Goal: Task Accomplishment & Management: Complete application form

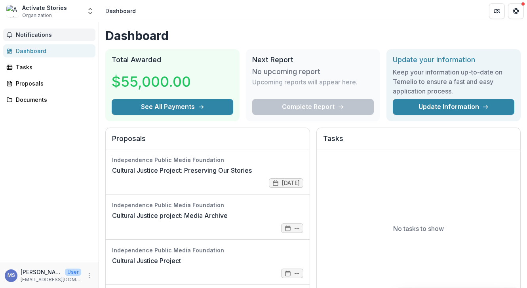
click at [56, 38] on button "Notifications" at bounding box center [49, 34] width 92 height 13
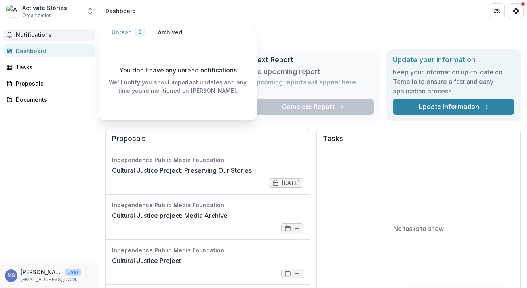
click at [55, 37] on span "Notifications" at bounding box center [54, 35] width 76 height 7
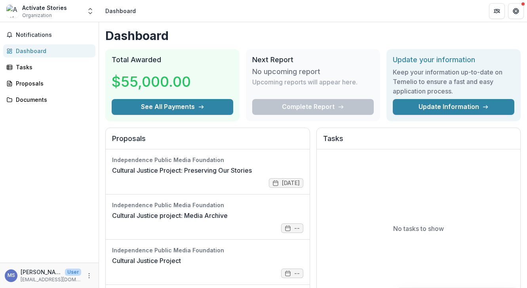
click at [42, 6] on div "Actívate Stories" at bounding box center [44, 8] width 45 height 8
click at [92, 12] on icon "Open entity switcher" at bounding box center [90, 11] width 8 height 8
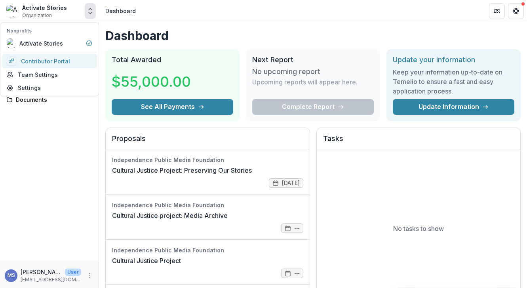
click at [38, 63] on link "Contributor Portal" at bounding box center [49, 61] width 95 height 14
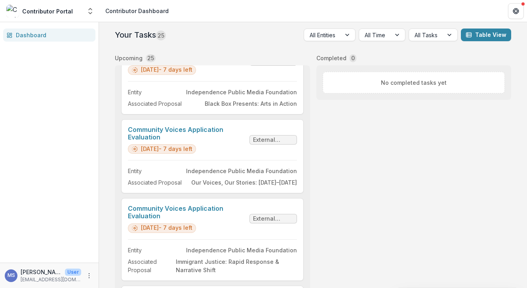
scroll to position [810, 0]
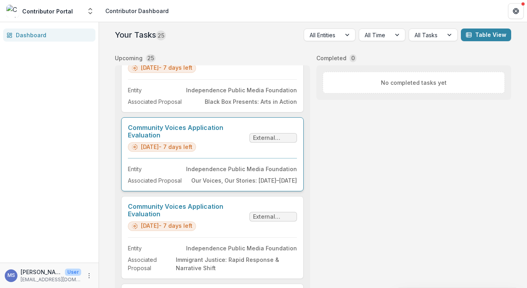
click at [143, 128] on link "Community Voices Application Evaluation" at bounding box center [187, 131] width 118 height 15
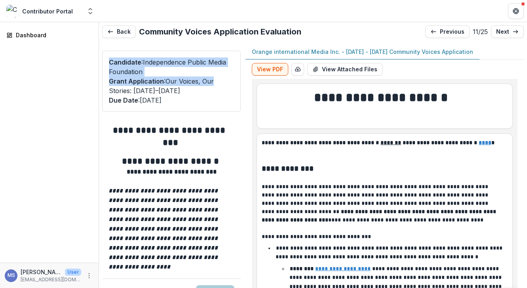
drag, startPoint x: 237, startPoint y: 51, endPoint x: 241, endPoint y: 76, distance: 24.9
click at [241, 76] on div "**********" at bounding box center [313, 174] width 422 height 260
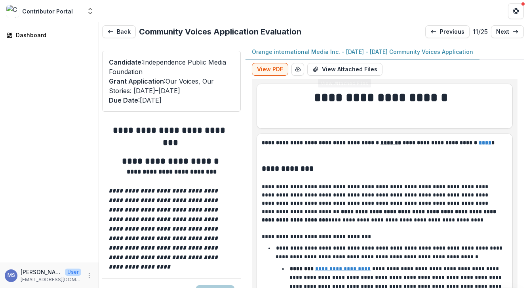
click at [419, 113] on h1 at bounding box center [385, 114] width 246 height 17
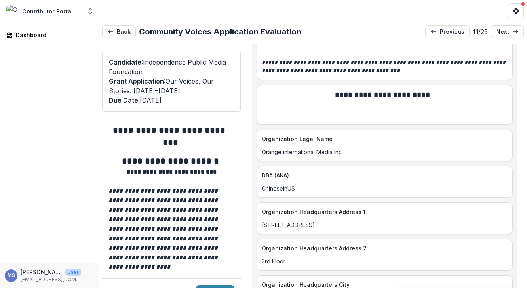
drag, startPoint x: 518, startPoint y: 105, endPoint x: 518, endPoint y: 80, distance: 24.9
click at [518, 97] on div "**********" at bounding box center [384, 174] width 278 height 260
click at [492, 111] on p at bounding box center [385, 115] width 246 height 8
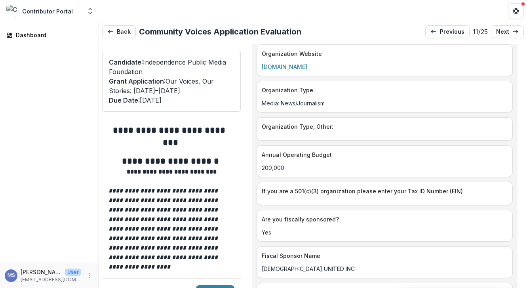
scroll to position [1560, 0]
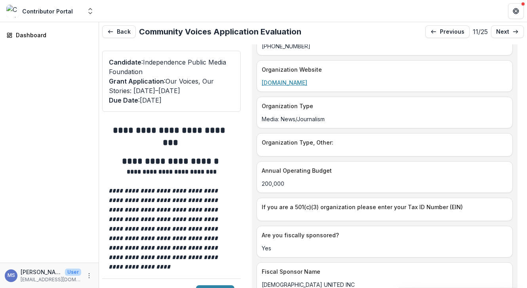
click at [281, 79] on link "[DOMAIN_NAME]" at bounding box center [285, 82] width 46 height 7
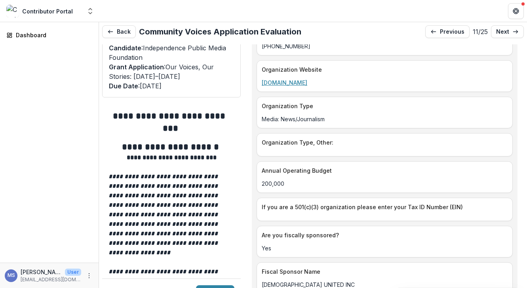
scroll to position [0, 0]
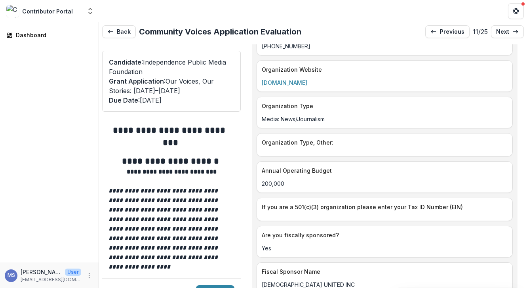
click at [507, 137] on div "Organization Type, Other:" at bounding box center [384, 144] width 256 height 23
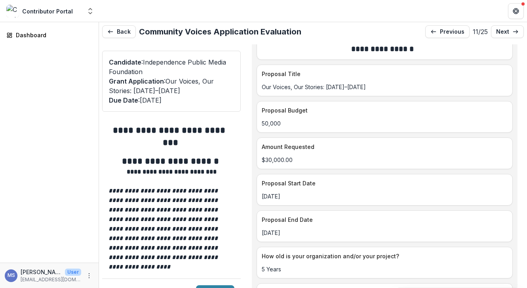
scroll to position [3460, 0]
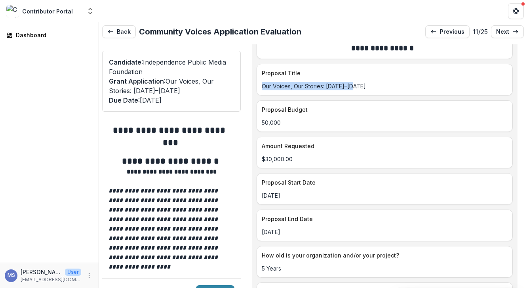
drag, startPoint x: 356, startPoint y: 78, endPoint x: 258, endPoint y: 77, distance: 98.2
click at [258, 82] on div "Our Voices, Our Stories: [DATE]–[DATE]" at bounding box center [384, 86] width 255 height 8
copy p "Our Voices, Our Stories: [DATE]–[DATE]"
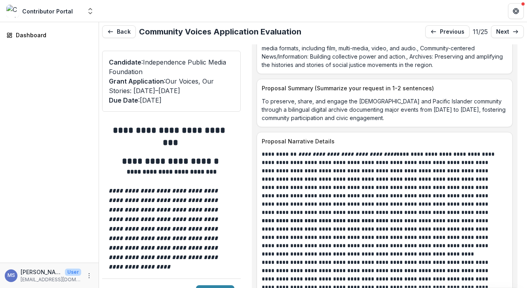
scroll to position [3858, 0]
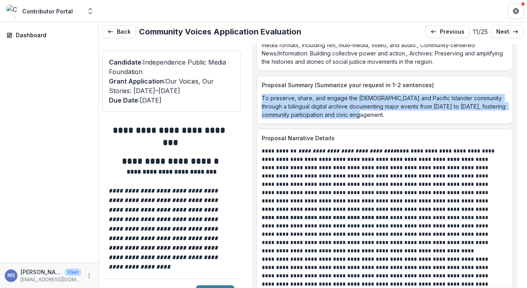
drag, startPoint x: 389, startPoint y: 108, endPoint x: 260, endPoint y: 90, distance: 129.9
click at [260, 94] on div "To preserve, share, and engage the [DEMOGRAPHIC_DATA] and Pacific Islander comm…" at bounding box center [384, 106] width 255 height 25
copy p "To preserve, share, and engage the [DEMOGRAPHIC_DATA] and Pacific Islander comm…"
click at [491, 147] on p "**********" at bounding box center [382, 180] width 241 height 66
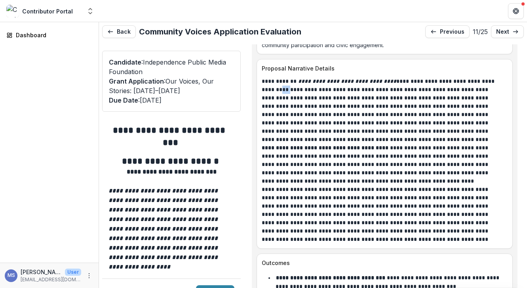
scroll to position [3937, 0]
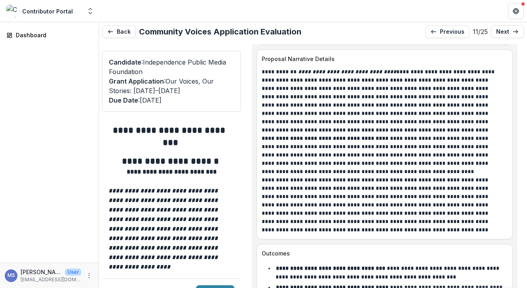
click at [455, 134] on p "**********" at bounding box center [382, 155] width 241 height 42
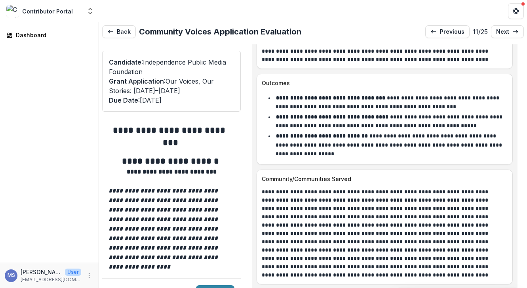
scroll to position [4111, 0]
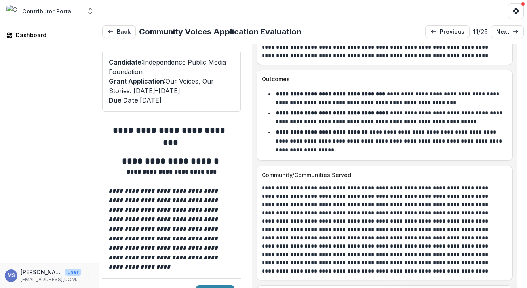
click at [236, 58] on div "Candidate : Independence Public Media Foundation Grant Application : Our Voices…" at bounding box center [171, 81] width 139 height 61
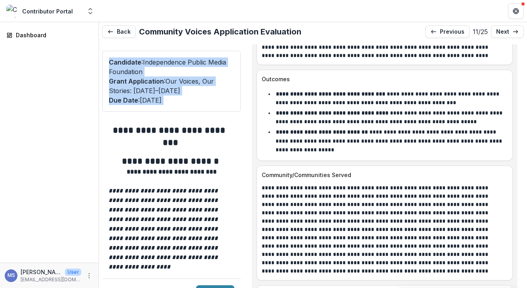
drag, startPoint x: 238, startPoint y: 54, endPoint x: 238, endPoint y: 117, distance: 62.5
click at [238, 117] on div "**********" at bounding box center [171, 174] width 139 height 260
click at [221, 70] on p "Candidate : Independence Public Media Foundation" at bounding box center [171, 66] width 125 height 19
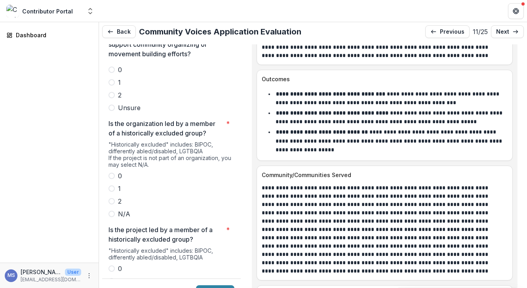
scroll to position [1506, 0]
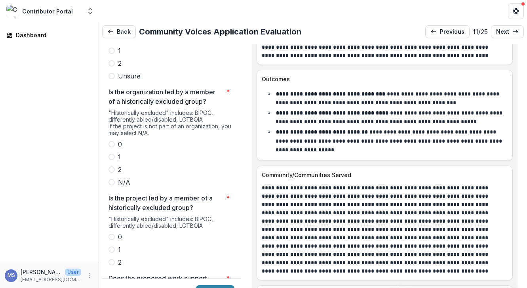
click at [353, 139] on li "**********" at bounding box center [388, 140] width 237 height 27
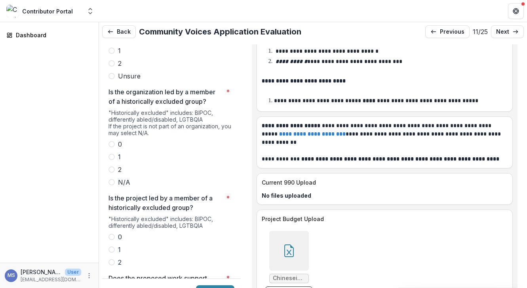
scroll to position [16, 0]
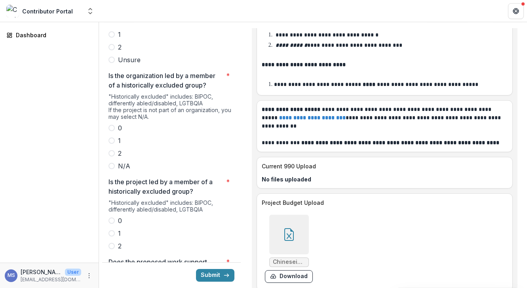
click at [113, 150] on span at bounding box center [111, 153] width 6 height 6
click at [112, 243] on span at bounding box center [111, 246] width 6 height 6
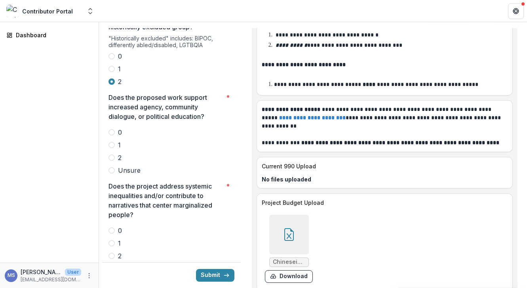
scroll to position [1670, 0]
click at [111, 154] on span at bounding box center [111, 157] width 6 height 6
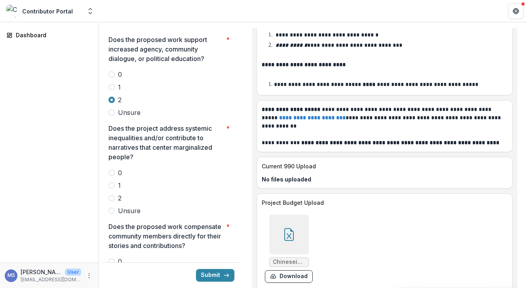
scroll to position [1745, 0]
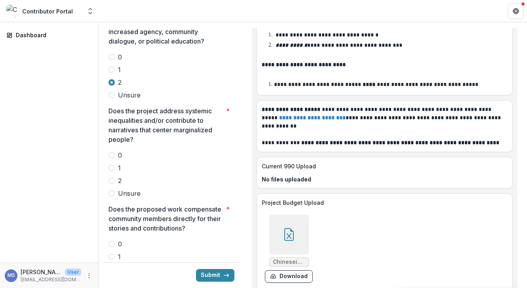
click at [112, 177] on span at bounding box center [111, 180] width 6 height 6
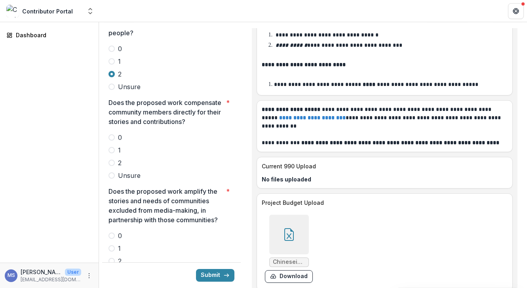
scroll to position [1860, 0]
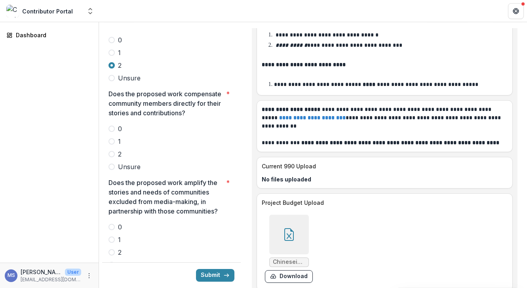
click at [114, 151] on span at bounding box center [111, 154] width 6 height 6
click at [287, 219] on div at bounding box center [289, 235] width 40 height 40
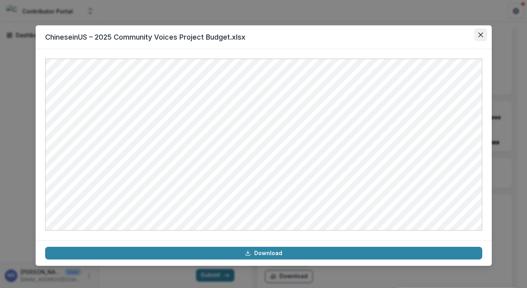
click at [480, 36] on icon "Close" at bounding box center [480, 34] width 5 height 5
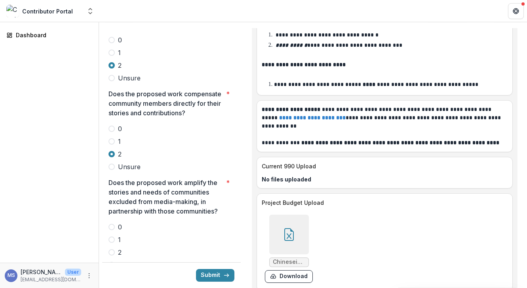
click at [110, 249] on span at bounding box center [111, 252] width 6 height 6
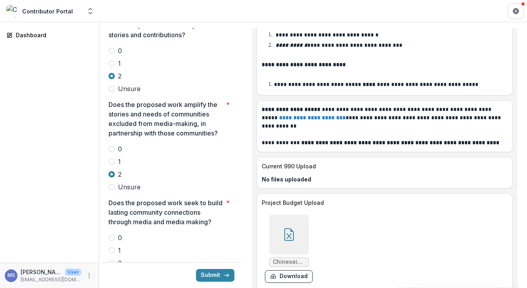
scroll to position [1941, 0]
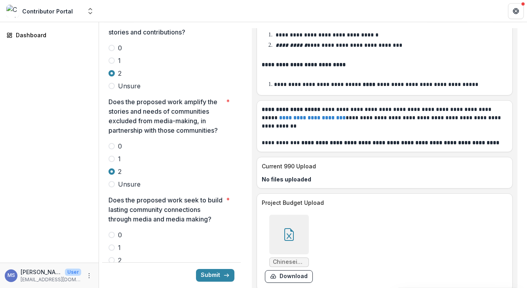
click at [113, 244] on span at bounding box center [111, 247] width 6 height 6
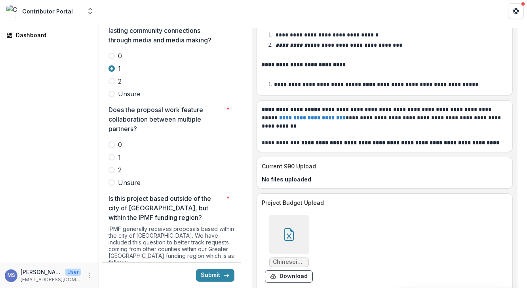
scroll to position [2123, 0]
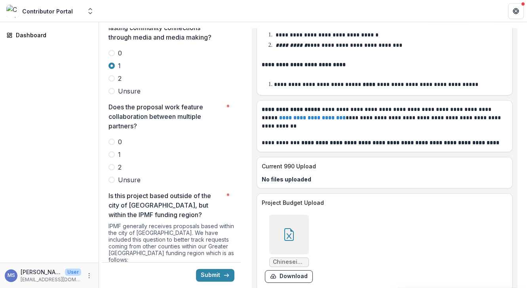
click at [112, 164] on span at bounding box center [111, 167] width 6 height 6
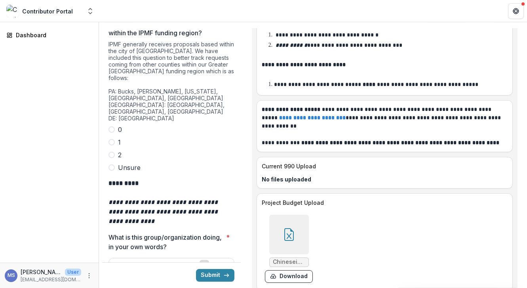
scroll to position [2302, 0]
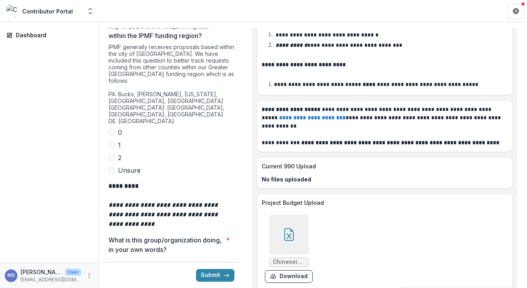
click at [114, 142] on span at bounding box center [111, 145] width 6 height 6
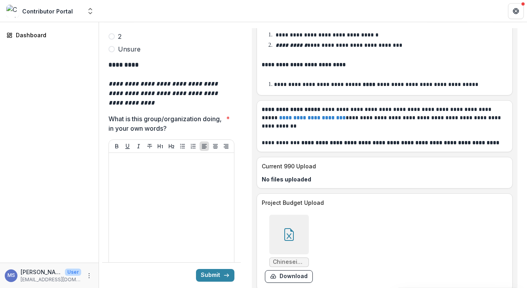
scroll to position [2429, 0]
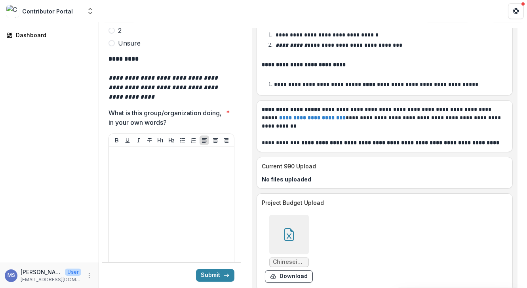
click at [186, 174] on div at bounding box center [171, 209] width 119 height 119
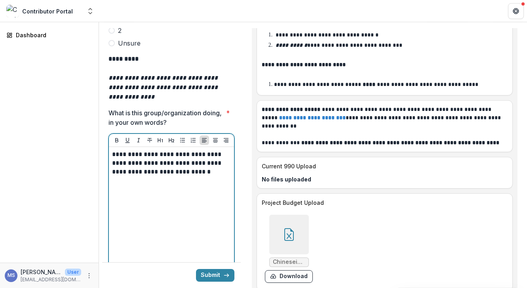
click at [194, 173] on div "**********" at bounding box center [171, 209] width 119 height 119
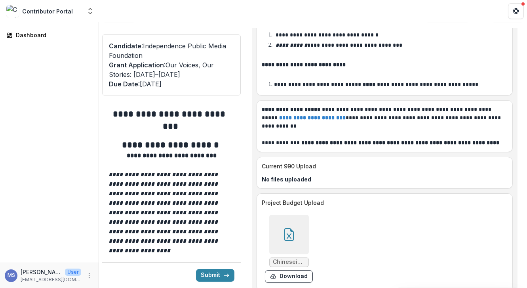
scroll to position [0, 0]
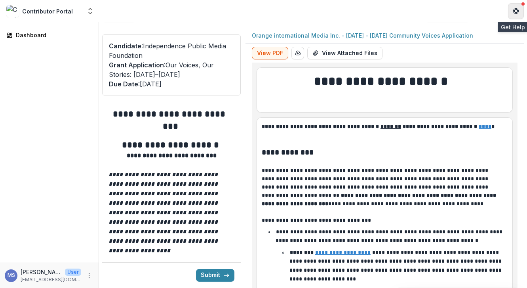
click at [514, 11] on icon "Get Help" at bounding box center [514, 11] width 2 height 2
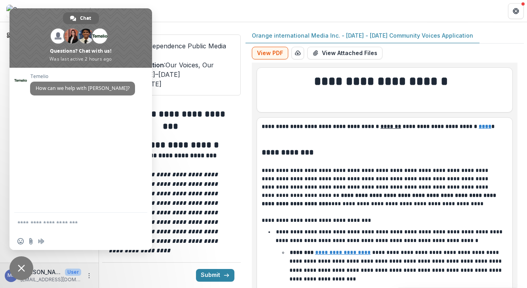
click at [253, 11] on header at bounding box center [313, 11] width 428 height 22
click at [20, 270] on span "Close chat" at bounding box center [21, 267] width 7 height 7
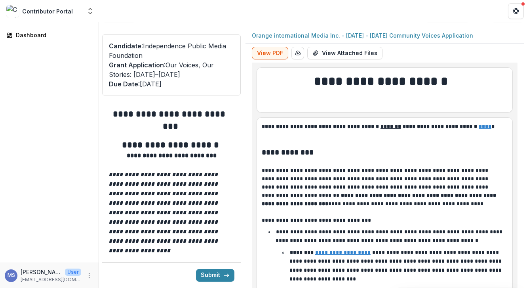
click at [238, 36] on div "Candidate : Independence Public Media Foundation Grant Application : Our Voices…" at bounding box center [171, 64] width 139 height 61
click at [296, 55] on icon "button" at bounding box center [297, 53] width 6 height 6
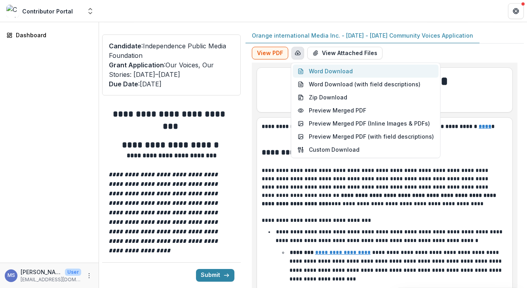
click at [329, 72] on button "Word Download" at bounding box center [366, 71] width 146 height 13
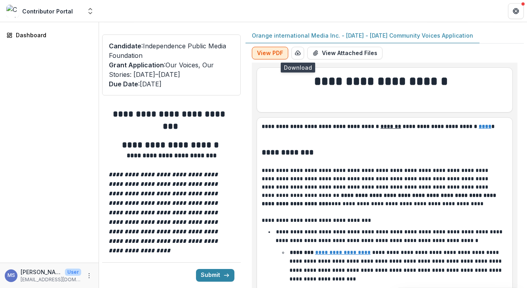
click at [266, 51] on button "View PDF" at bounding box center [270, 53] width 36 height 13
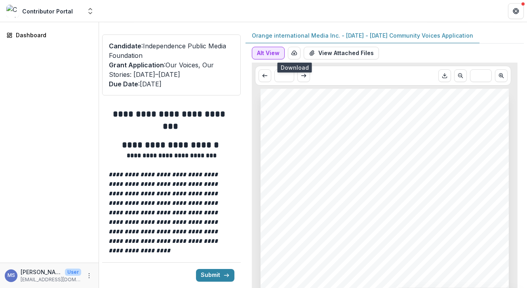
click at [267, 52] on button "Alt View" at bounding box center [268, 53] width 33 height 13
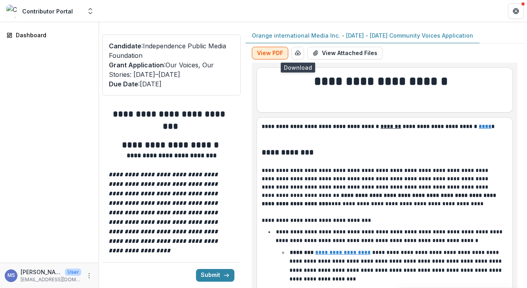
click at [267, 52] on button "View PDF" at bounding box center [270, 53] width 36 height 13
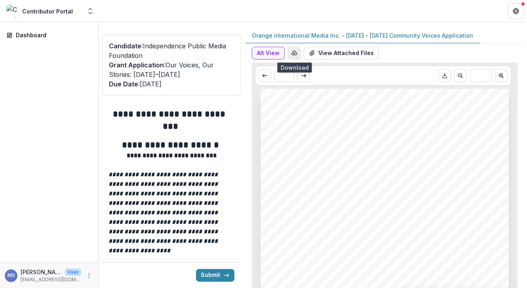
click at [293, 51] on icon "button" at bounding box center [294, 53] width 6 height 6
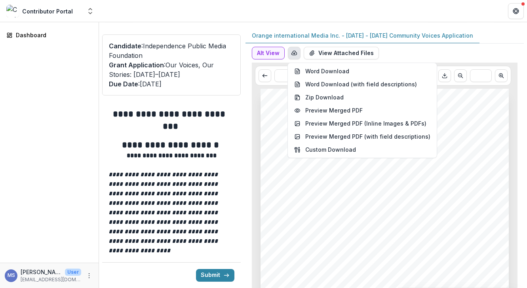
click at [447, 55] on div "Alt View Word Download Word Download (with field descriptions) Zip Download Pre…" at bounding box center [385, 55] width 266 height 16
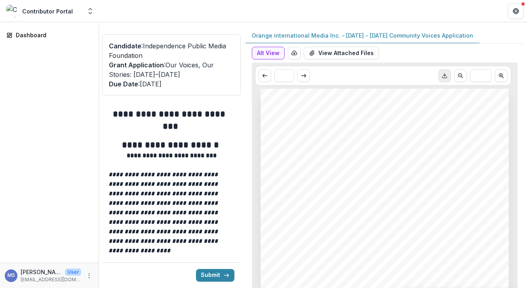
click at [439, 79] on button "Download PDF" at bounding box center [444, 75] width 13 height 13
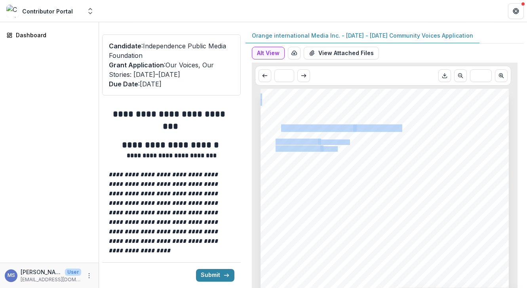
drag, startPoint x: 407, startPoint y: 126, endPoint x: 279, endPoint y: 125, distance: 127.9
click at [279, 125] on div "Orange international Media Inc. Our Voices, Our Stories: [DATE]–[DATE] Nonprofi…" at bounding box center [384, 264] width 248 height 351
click at [279, 125] on span "Our Voices, Our Stories:" at bounding box center [314, 128] width 78 height 7
drag, startPoint x: 274, startPoint y: 127, endPoint x: 385, endPoint y: 126, distance: 110.8
click at [385, 126] on div "Orange international Media Inc. Our Voices, Our Stories: [DATE]–[DATE] Nonprofi…" at bounding box center [384, 264] width 248 height 351
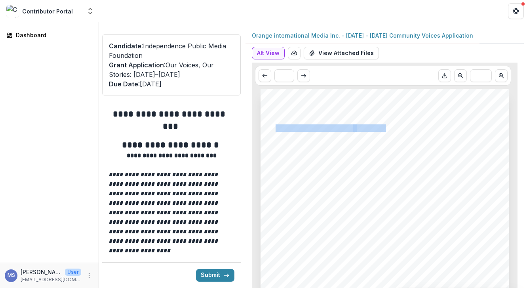
copy div "Our Voices, Our Stories: [DATE]–[DATE]"
click at [441, 74] on icon "Download PDF" at bounding box center [444, 75] width 6 height 6
click at [441, 73] on icon "Download PDF" at bounding box center [444, 75] width 6 height 6
click at [302, 74] on icon "Scroll to next page" at bounding box center [303, 75] width 6 height 6
click at [401, 77] on div "* ***" at bounding box center [383, 76] width 256 height 20
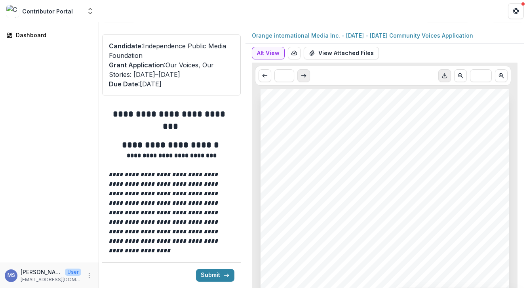
click at [303, 73] on icon "Scroll to next page" at bounding box center [303, 75] width 6 height 6
type input "*"
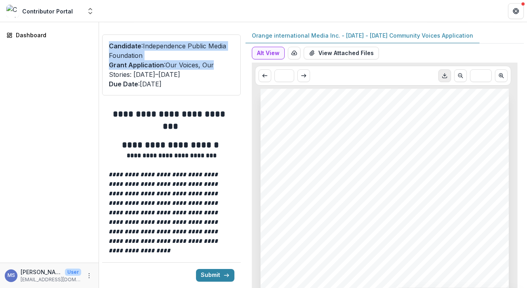
drag, startPoint x: 241, startPoint y: 36, endPoint x: 241, endPoint y: 64, distance: 28.1
click at [241, 65] on div "**********" at bounding box center [313, 158] width 422 height 260
click at [44, 30] on link "Dashboard" at bounding box center [49, 34] width 92 height 13
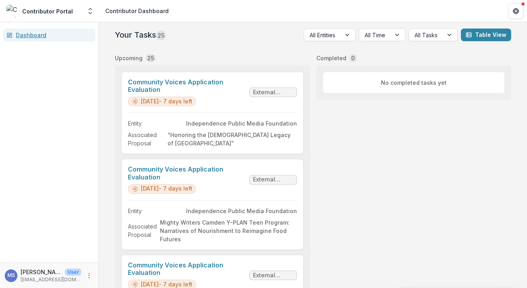
scroll to position [21, 0]
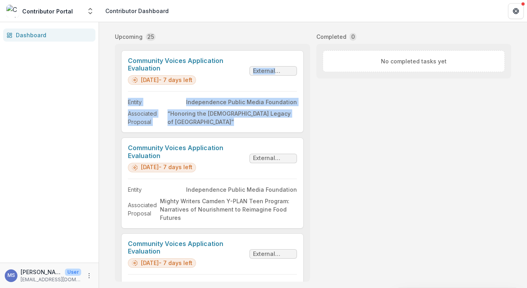
drag, startPoint x: 305, startPoint y: 59, endPoint x: 303, endPoint y: 176, distance: 116.8
click at [303, 176] on div "Community Voices Application Evaluation [DATE] - 7 days left External Review En…" at bounding box center [212, 162] width 195 height 237
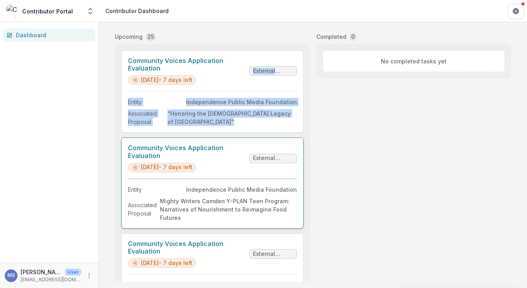
click at [246, 159] on link "Community Voices Application Evaluation" at bounding box center [187, 151] width 118 height 15
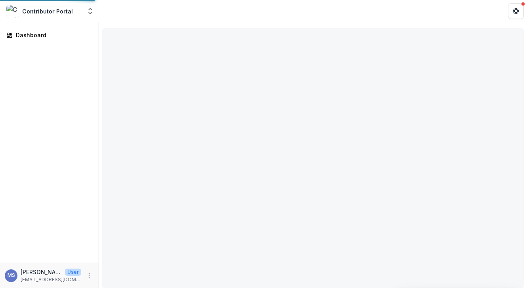
scroll to position [16, 0]
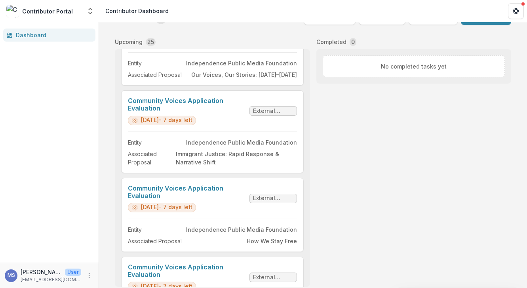
scroll to position [907, 0]
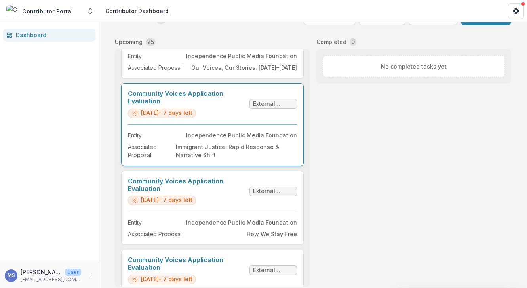
click at [209, 105] on link "Community Voices Application Evaluation" at bounding box center [187, 97] width 118 height 15
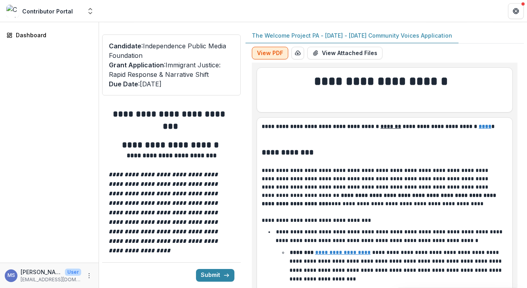
click at [269, 47] on button "View PDF" at bounding box center [270, 53] width 36 height 13
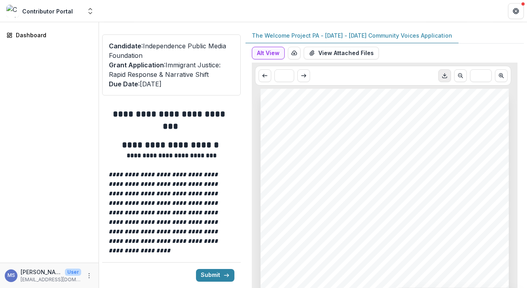
click at [443, 75] on polyline "Download PDF" at bounding box center [444, 75] width 2 height 1
drag, startPoint x: 450, startPoint y: 128, endPoint x: 284, endPoint y: 124, distance: 166.3
click at [284, 124] on div "The Welcome Project PA Immigrant Justice: Rapid Response & Narrative Shift Nonp…" at bounding box center [384, 264] width 248 height 351
click at [284, 125] on span "Immigrant Justice: Rapid Response & Narrative Shift" at bounding box center [358, 128] width 167 height 7
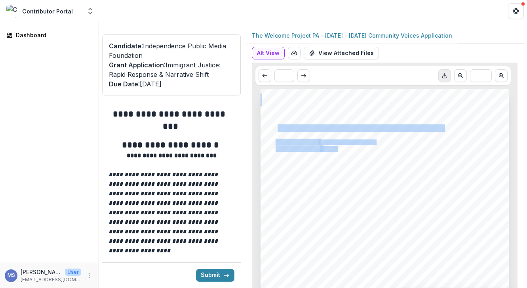
drag, startPoint x: 443, startPoint y: 125, endPoint x: 275, endPoint y: 125, distance: 168.2
click at [275, 125] on div "The Welcome Project PA Immigrant Justice: Rapid Response & Narrative Shift Nonp…" at bounding box center [384, 264] width 248 height 351
click at [275, 125] on span "Immigrant Justice: Rapid Response & Narrative Shift" at bounding box center [358, 128] width 167 height 7
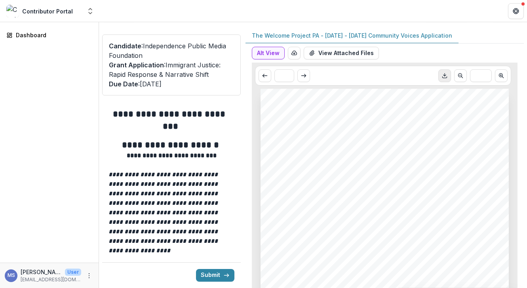
drag, startPoint x: 273, startPoint y: 126, endPoint x: 342, endPoint y: 126, distance: 69.3
click at [342, 126] on span "Immigrant Justice: Rapid Response & Narrative Shift" at bounding box center [358, 128] width 167 height 7
drag, startPoint x: 439, startPoint y: 128, endPoint x: 274, endPoint y: 126, distance: 165.9
click at [275, 126] on span "Immigrant Justice: Rapid Response & Narrative Shift" at bounding box center [358, 128] width 167 height 7
copy span "Immigrant Justice: Rapid Response & Narrative Shif"
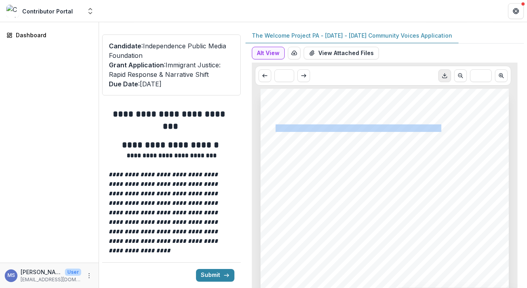
click at [442, 78] on icon "Download PDF" at bounding box center [444, 76] width 4 height 1
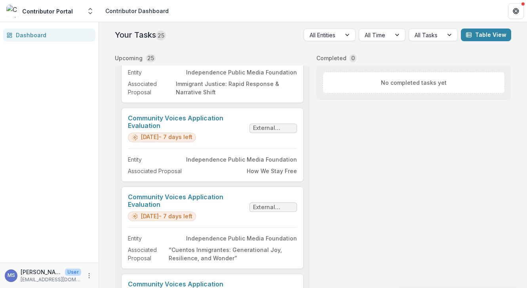
scroll to position [988, 0]
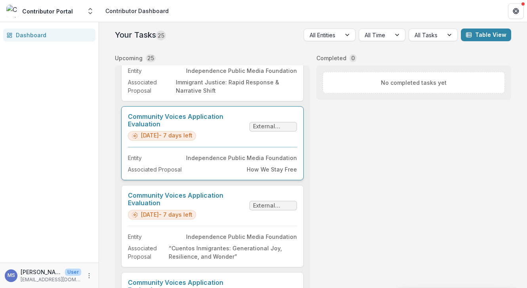
click at [169, 114] on link "Community Voices Application Evaluation" at bounding box center [187, 120] width 118 height 15
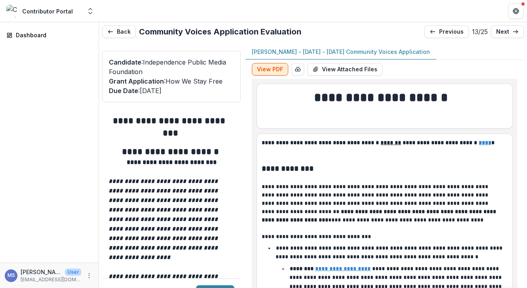
click at [268, 69] on button "View PDF" at bounding box center [270, 69] width 36 height 13
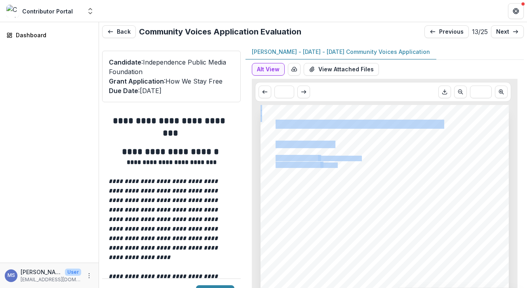
drag, startPoint x: 452, startPoint y: 124, endPoint x: 274, endPoint y: 122, distance: 178.1
click at [274, 122] on div "TILT Institute for the Contemporary Image How We Stay Free Nonprofit DBA: [PERS…" at bounding box center [384, 280] width 248 height 351
click at [335, 132] on div "TILT Institute for the Contemporary Image How We Stay Free Nonprofit DBA: [PERS…" at bounding box center [384, 280] width 248 height 351
drag, startPoint x: 274, startPoint y: 120, endPoint x: 330, endPoint y: 141, distance: 59.1
click at [330, 141] on div "TILT Institute for the Contemporary Image How We Stay Free Nonprofit DBA: [PERS…" at bounding box center [384, 280] width 248 height 351
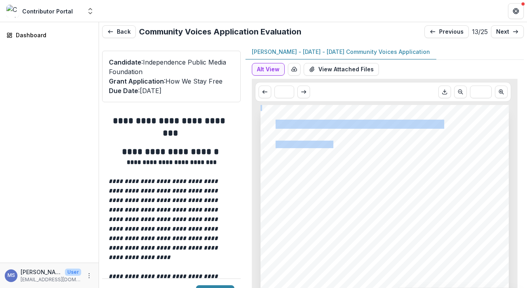
copy div "TILT Institute for the Contemporary Image How We Stay Free"
click at [433, 220] on div "TILT Institute for the Contemporary Image How We Stay Free Nonprofit DBA: [PERS…" at bounding box center [384, 280] width 248 height 351
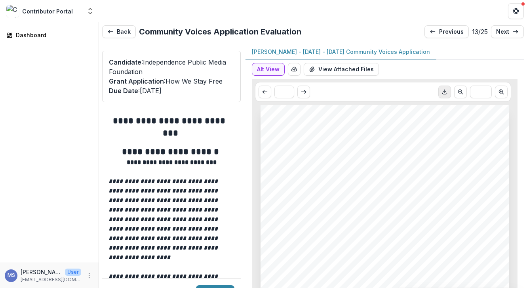
click at [439, 95] on button "Download PDF" at bounding box center [444, 91] width 13 height 13
